Goal: Check status: Check status

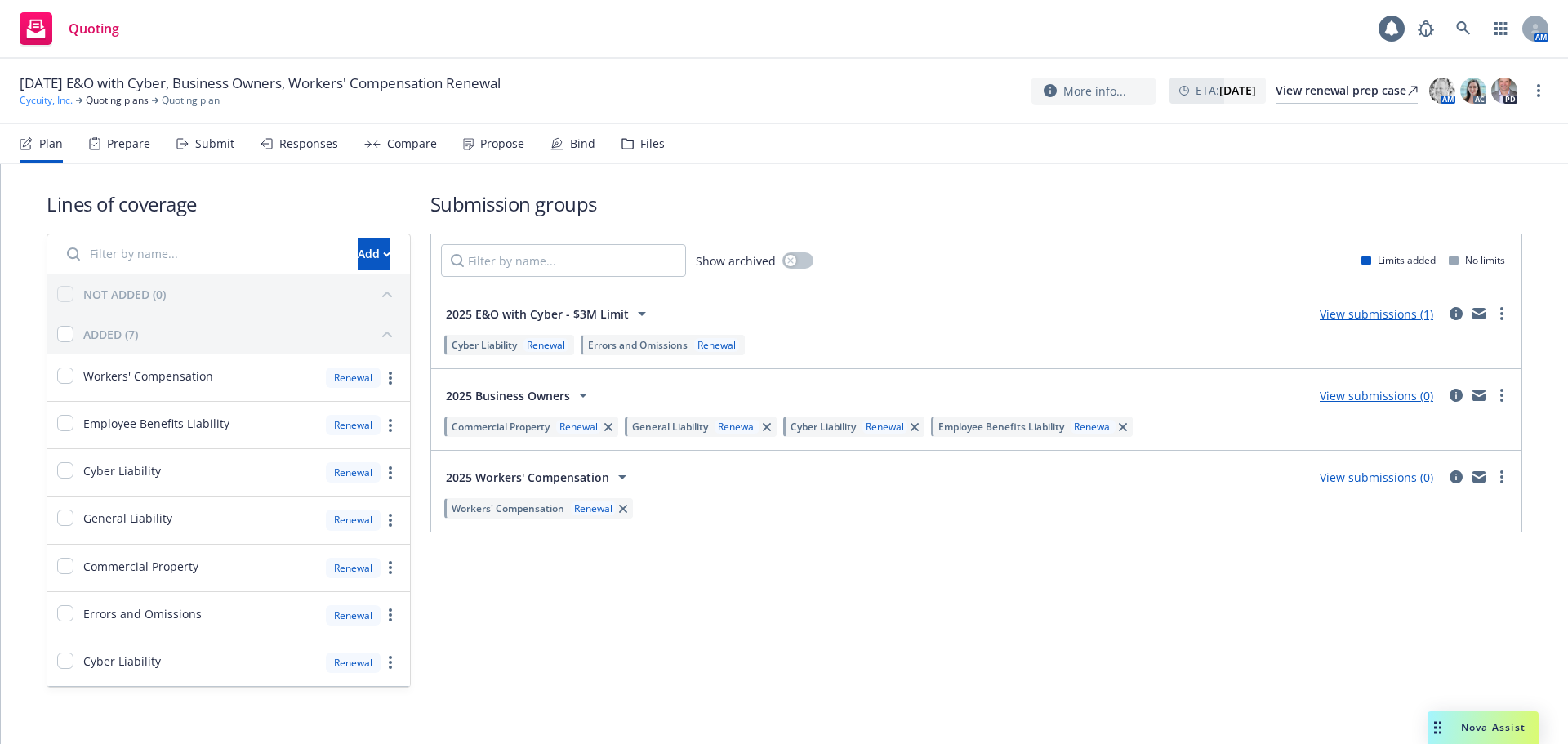
click at [31, 100] on link "Cycuity, Inc." at bounding box center [46, 99] width 53 height 15
